Goal: Find contact information: Find contact information

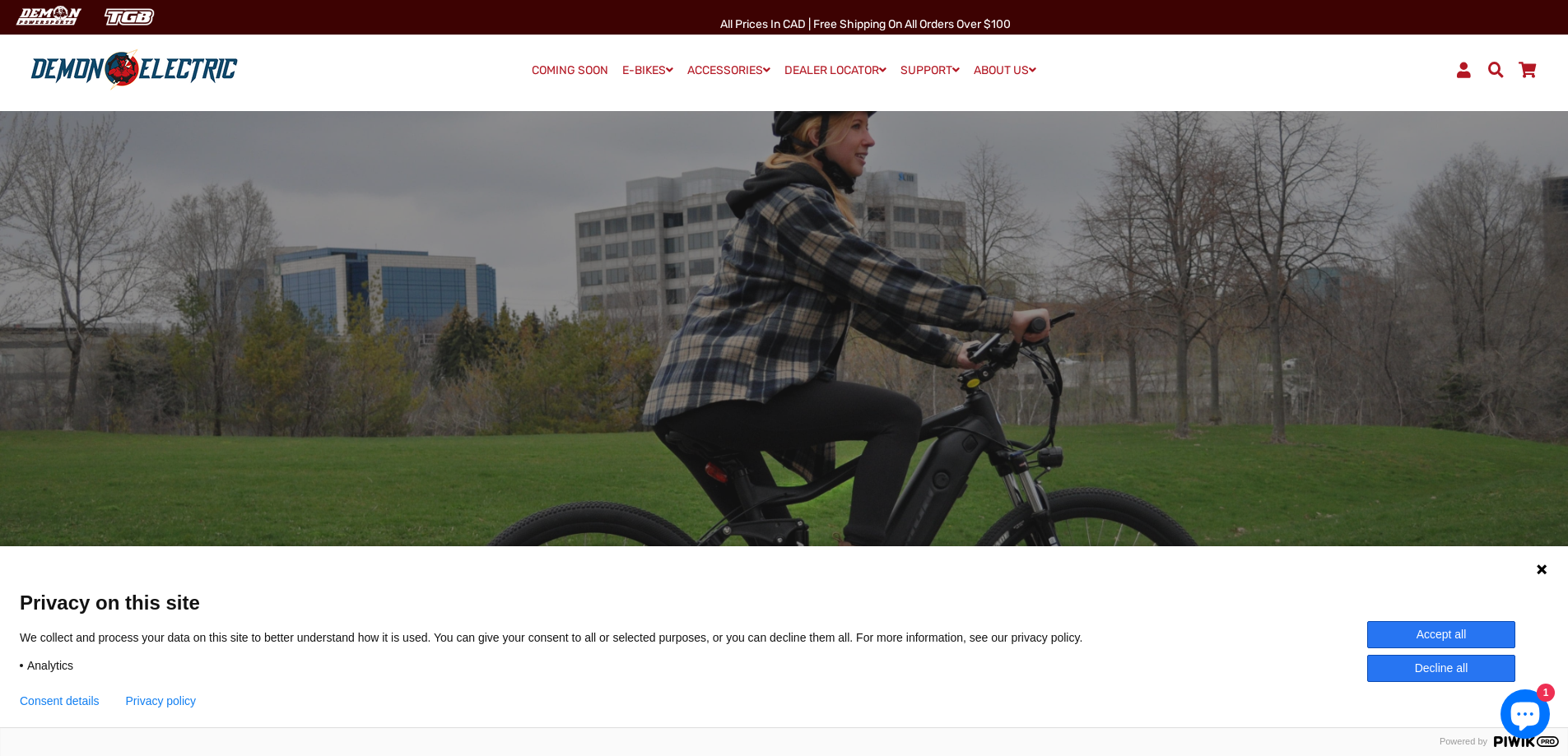
click at [1411, 634] on button "Accept all" at bounding box center [1441, 635] width 149 height 28
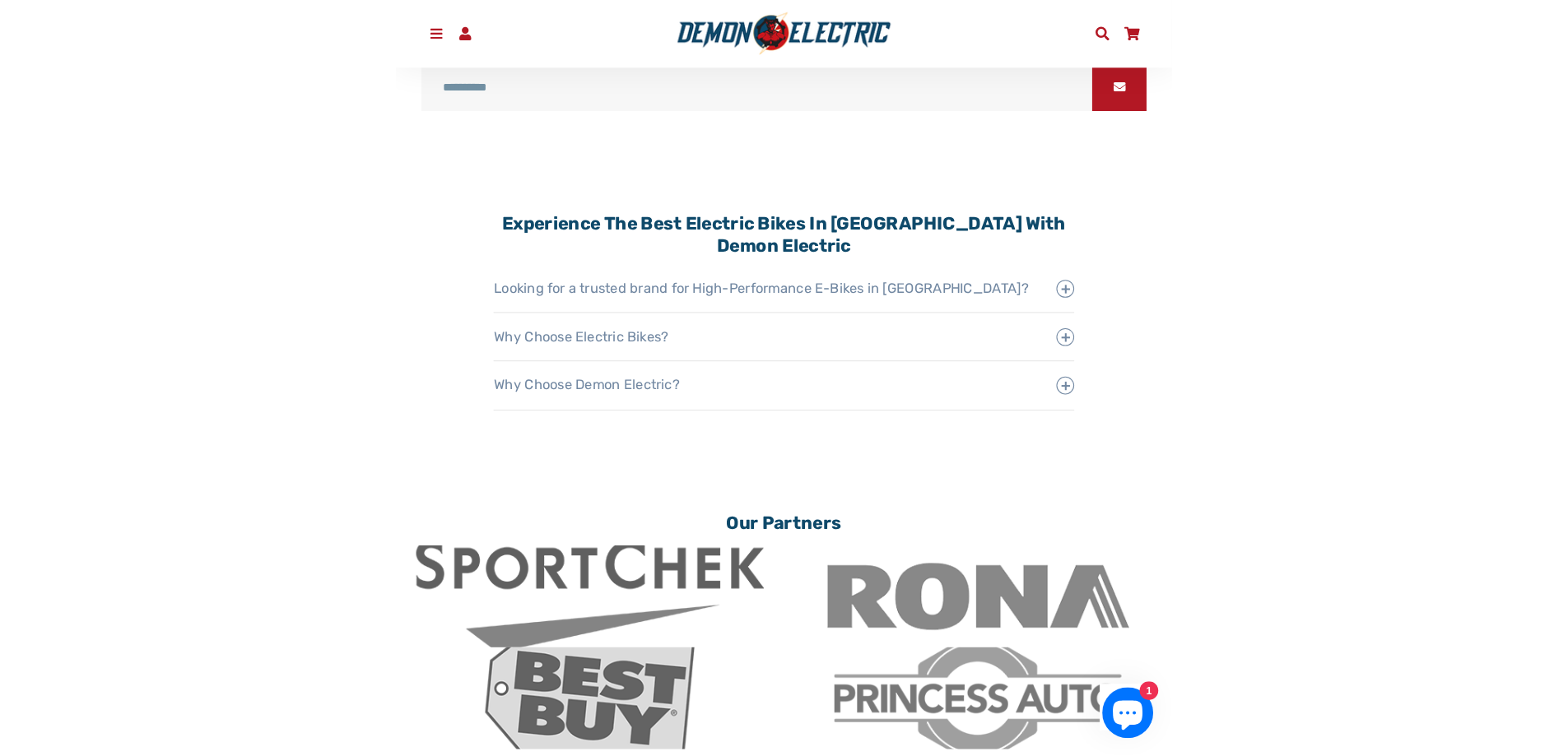
scroll to position [3129, 0]
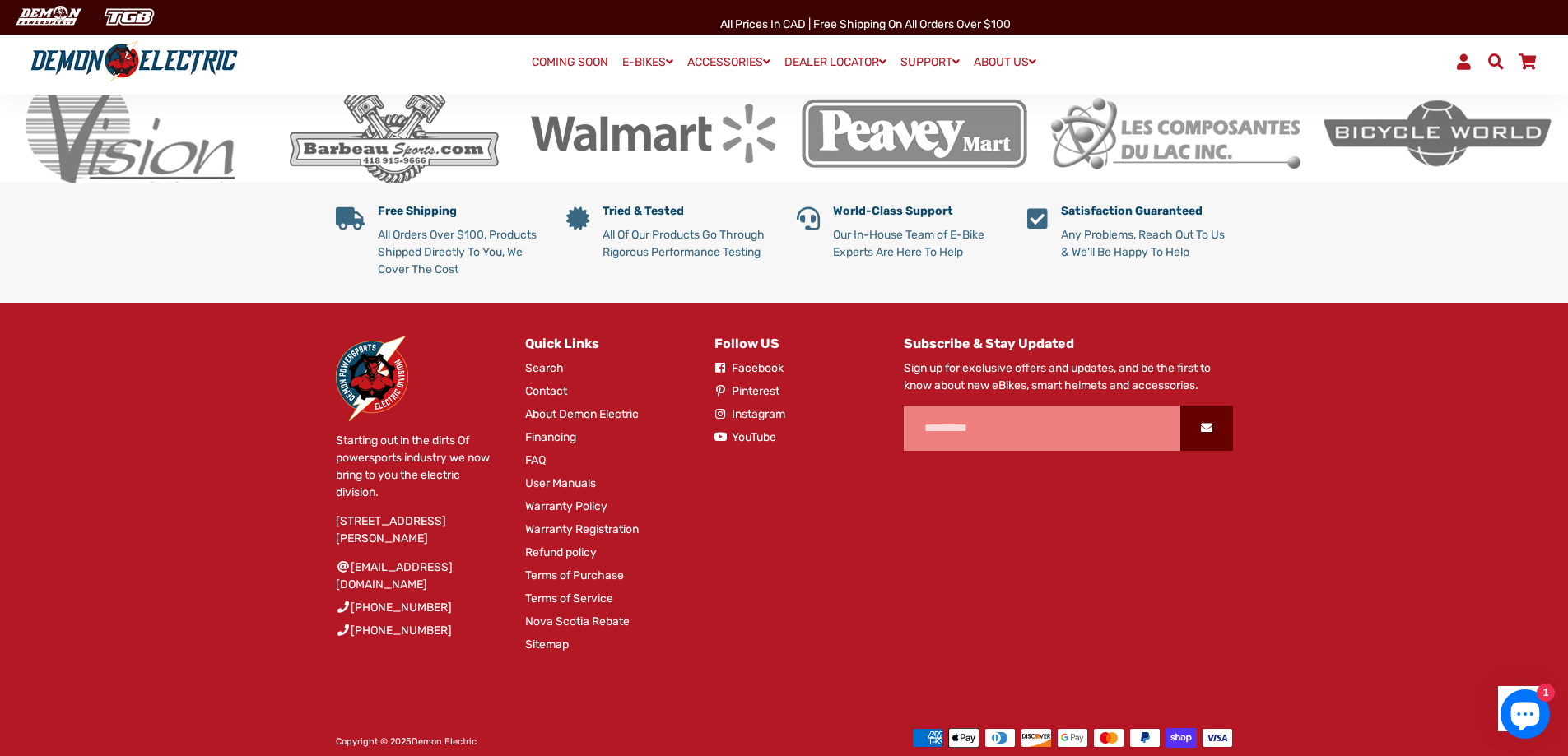
click at [752, 492] on div "Follow US Facebook Pinterest Instagram" at bounding box center [784, 503] width 189 height 335
click at [543, 382] on link "Contact" at bounding box center [545, 390] width 42 height 17
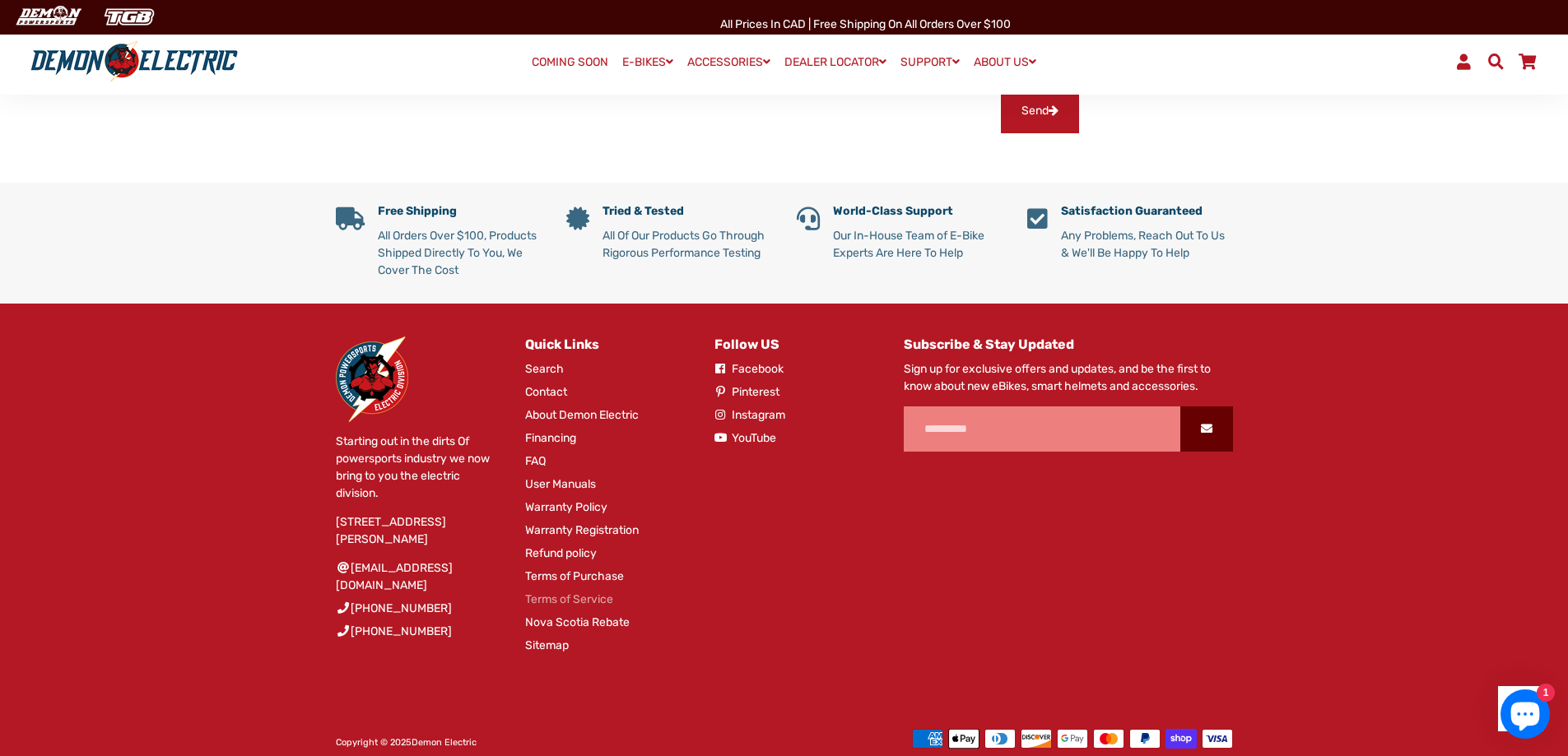
scroll to position [724, 0]
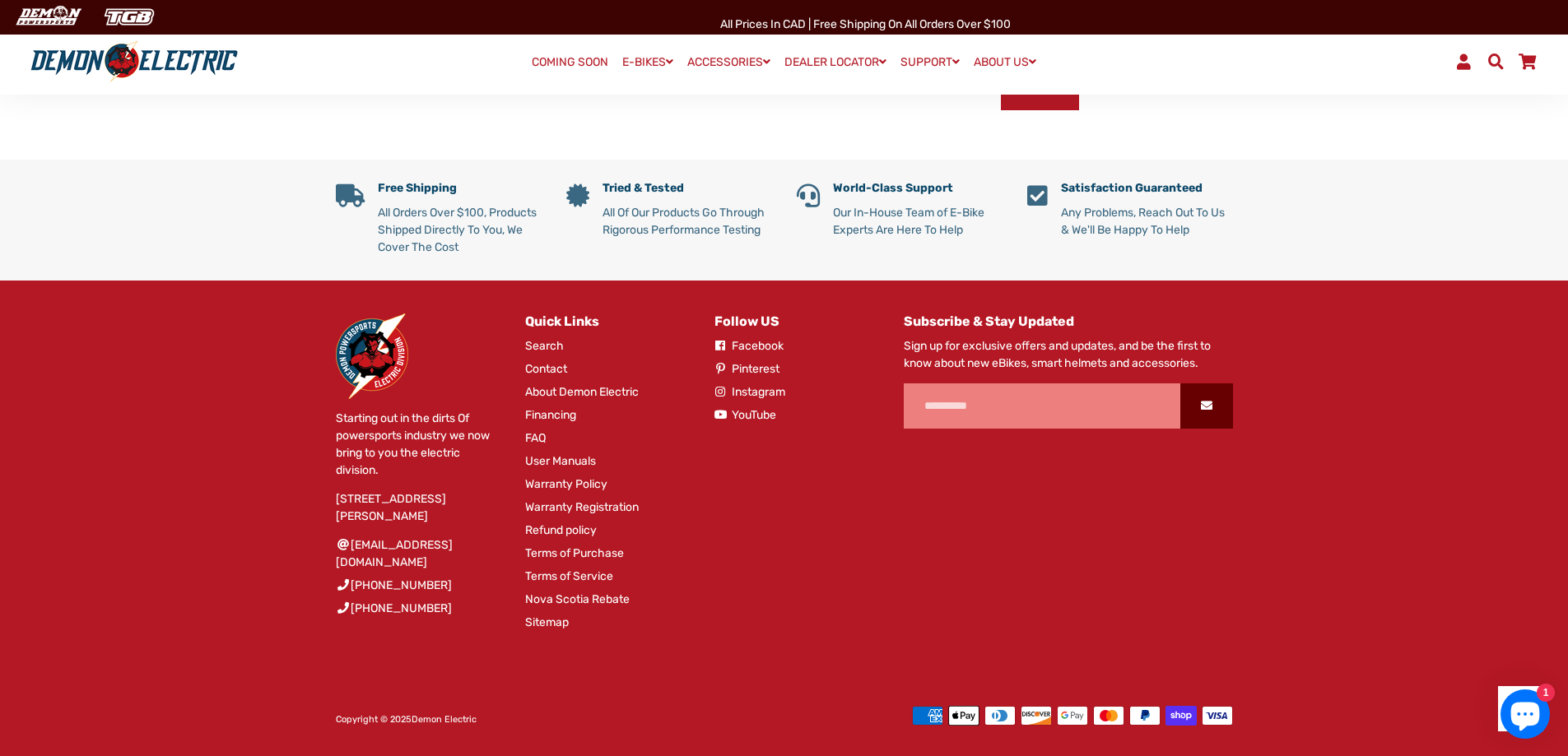
click at [546, 619] on link "Sitemap" at bounding box center [546, 622] width 44 height 17
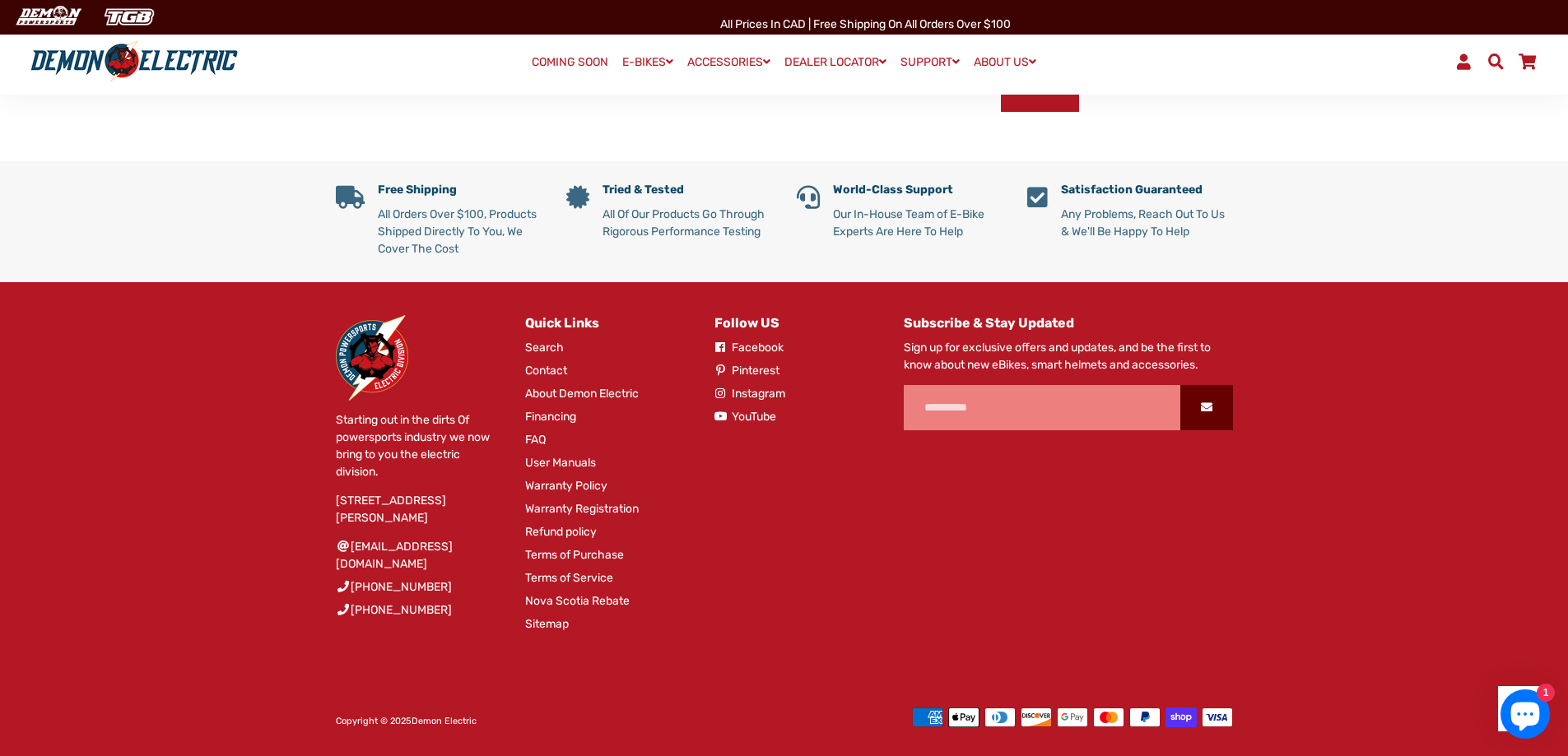
click at [560, 390] on link "About Demon Electric" at bounding box center [582, 393] width 114 height 17
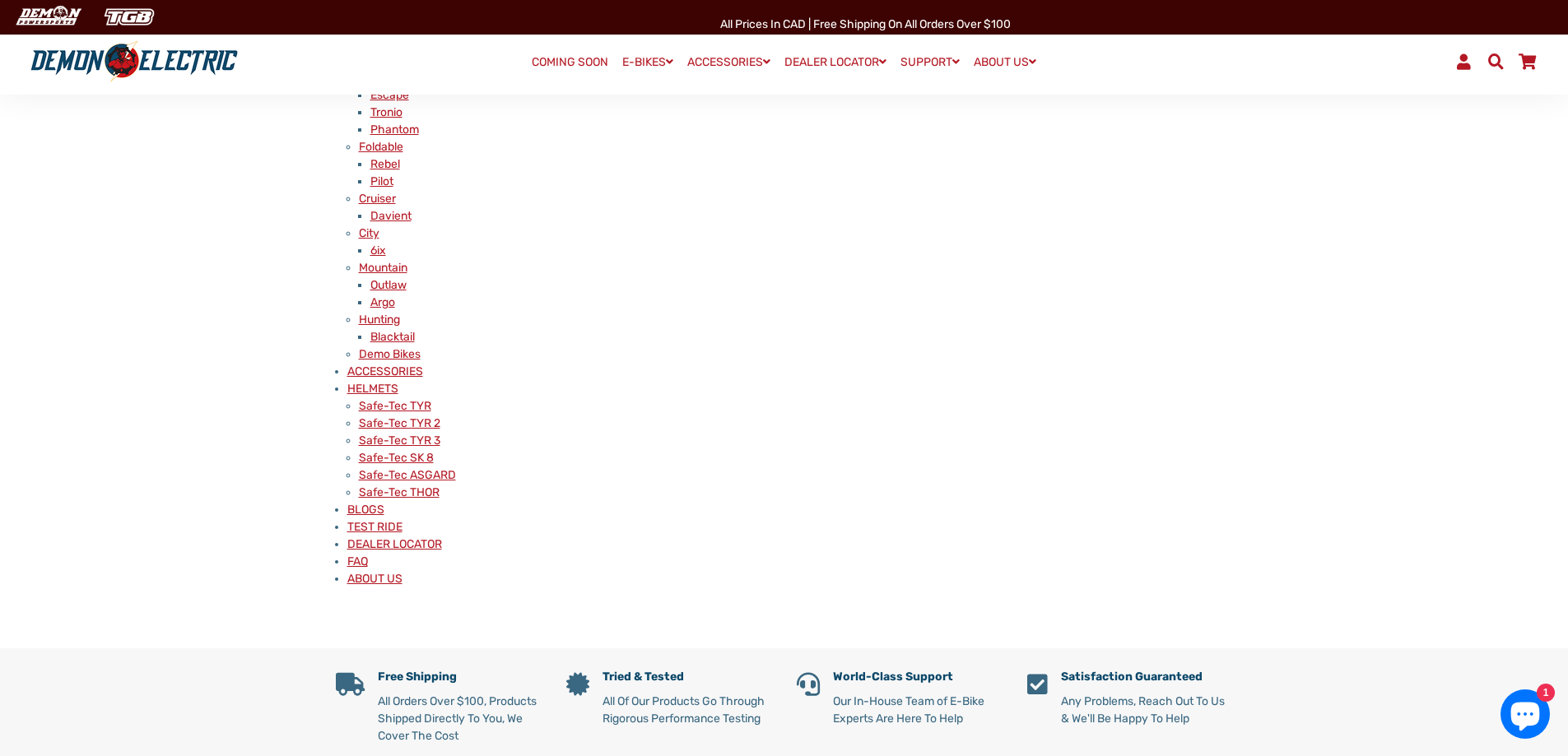
scroll to position [165, 0]
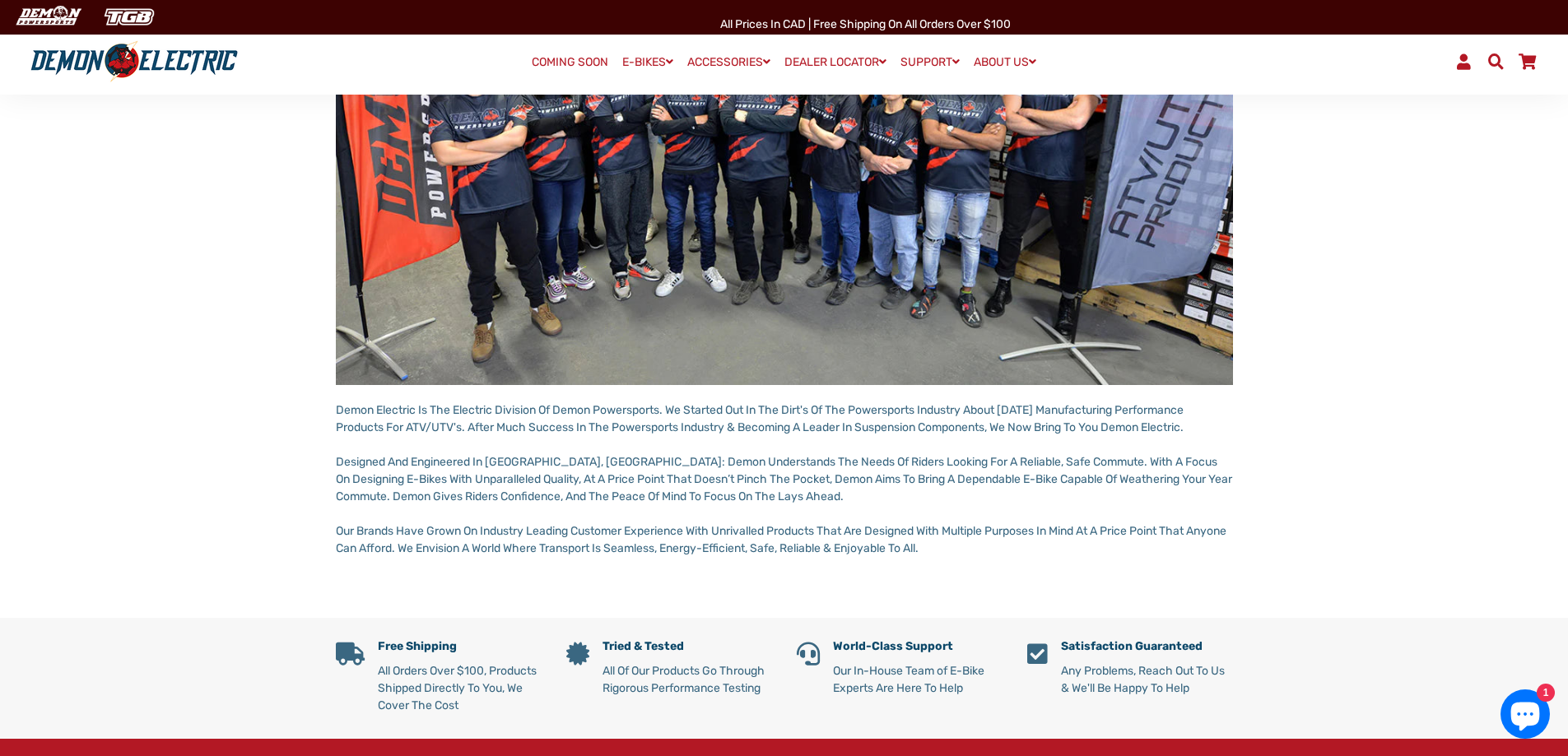
scroll to position [494, 0]
